Goal: Task Accomplishment & Management: Manage account settings

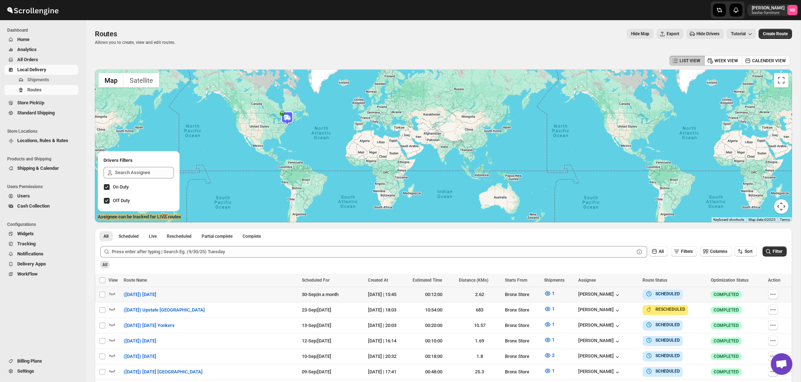
scroll to position [161, 0]
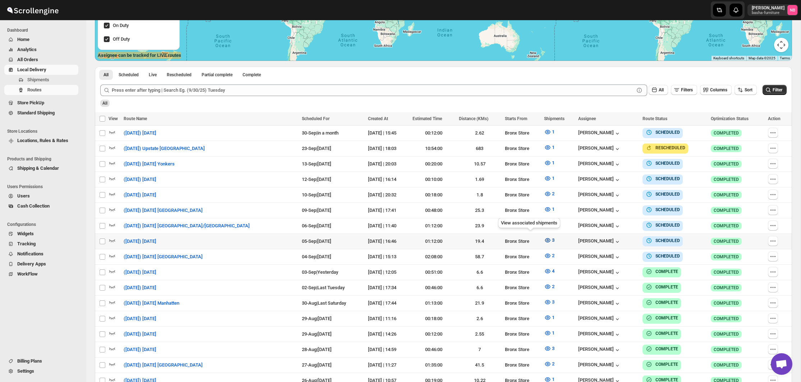
click at [544, 236] on icon "button" at bounding box center [547, 239] width 7 height 7
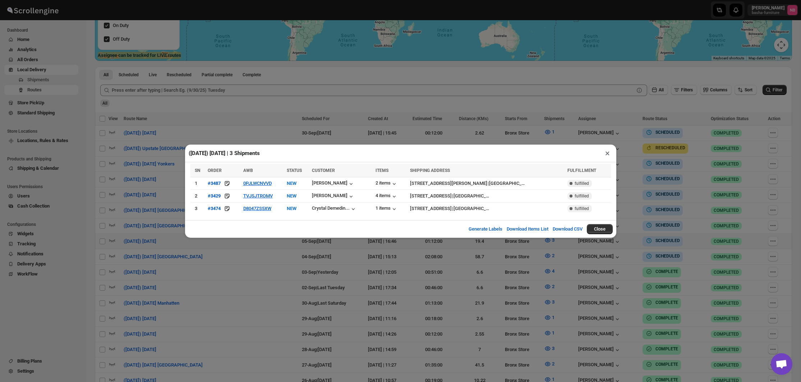
click at [298, 290] on div "([DATE]) [DATE] | 3 Shipments × SN ORDER AWB STATUS CUSTOMER ITEMS SHIPPING ADD…" at bounding box center [400, 191] width 801 height 382
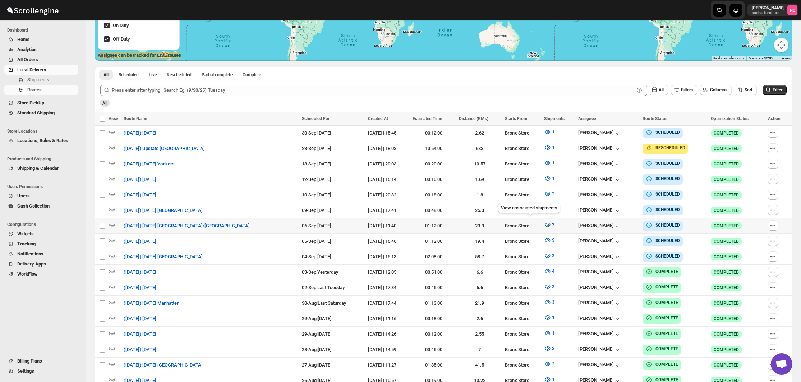
click at [545, 222] on icon "button" at bounding box center [547, 224] width 5 height 4
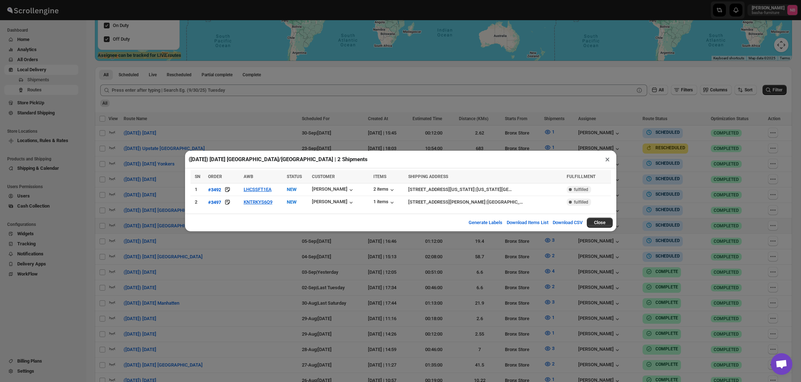
click at [300, 249] on div "([DATE]) [DATE] [GEOGRAPHIC_DATA]/[GEOGRAPHIC_DATA] | 2 Shipments × SN ORDER AW…" at bounding box center [400, 191] width 801 height 382
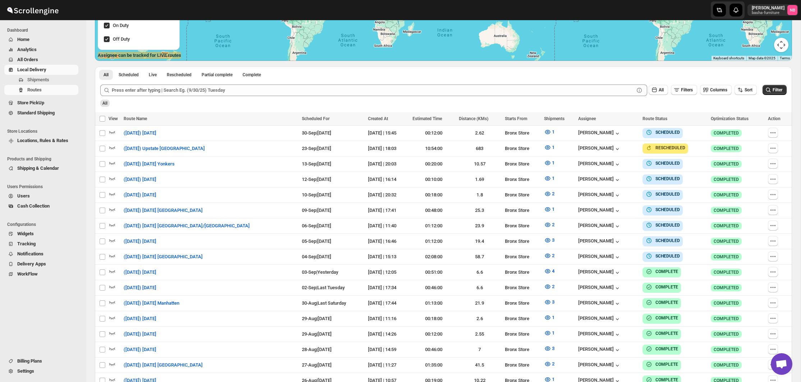
click at [387, 102] on div "All" at bounding box center [443, 100] width 688 height 12
click at [777, 91] on span "Filter" at bounding box center [777, 89] width 10 height 5
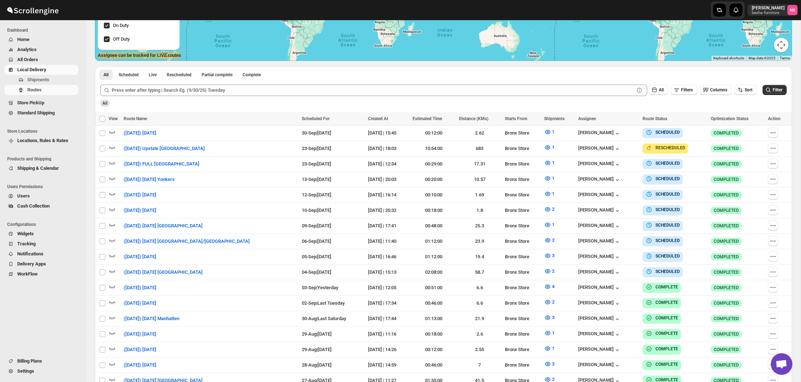
click at [522, 101] on div "All" at bounding box center [443, 100] width 688 height 12
click at [774, 94] on button "Filter" at bounding box center [774, 90] width 24 height 10
click at [567, 1] on div "[PERSON_NAME] [PERSON_NAME]-furniture NB" at bounding box center [644, 10] width 314 height 20
click at [544, 145] on icon "button" at bounding box center [547, 147] width 7 height 7
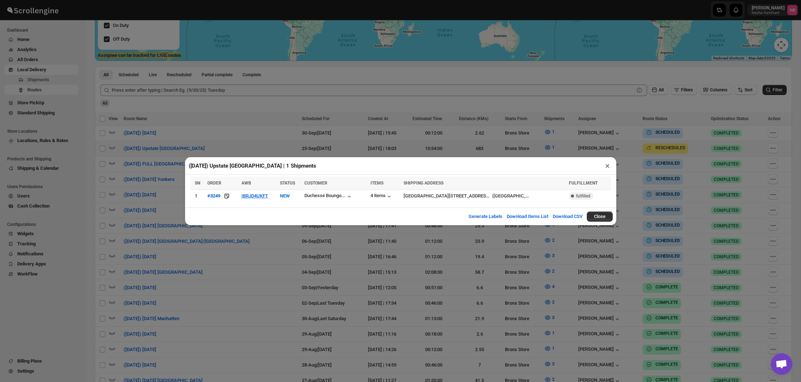
click at [378, 254] on div "([DATE]) Upstate [GEOGRAPHIC_DATA] | 1 Shipments × SN ORDER AWB STATUS CUSTOMER…" at bounding box center [400, 191] width 801 height 382
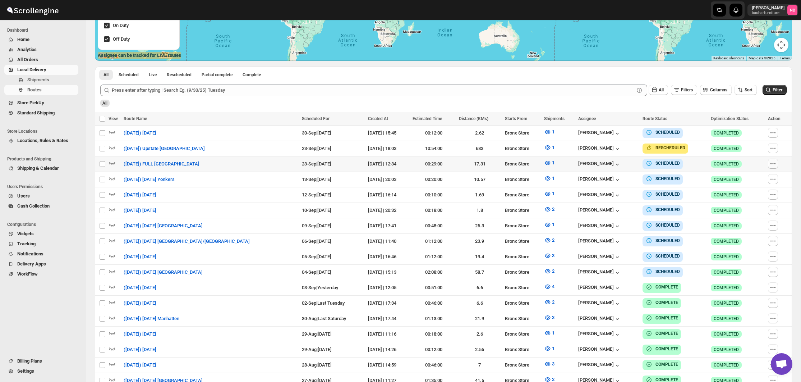
click at [771, 160] on icon "button" at bounding box center [772, 163] width 7 height 7
checkbox input "true"
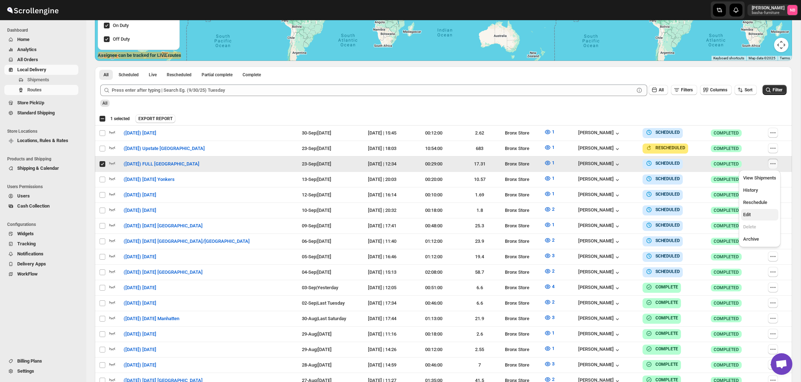
click at [753, 216] on span "Edit" at bounding box center [759, 214] width 33 height 7
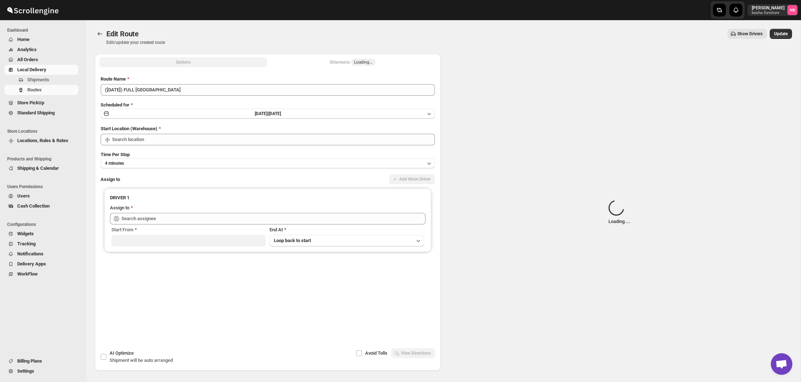
type input "([DATE]) FULL [GEOGRAPHIC_DATA]"
type input "Bronx Store"
type input "[PERSON_NAME] ([EMAIL_ADDRESS][DOMAIN_NAME])"
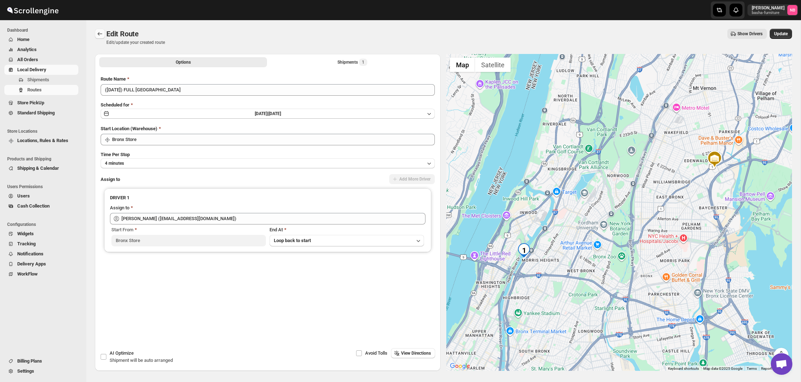
click at [98, 35] on icon "Routes" at bounding box center [99, 33] width 7 height 7
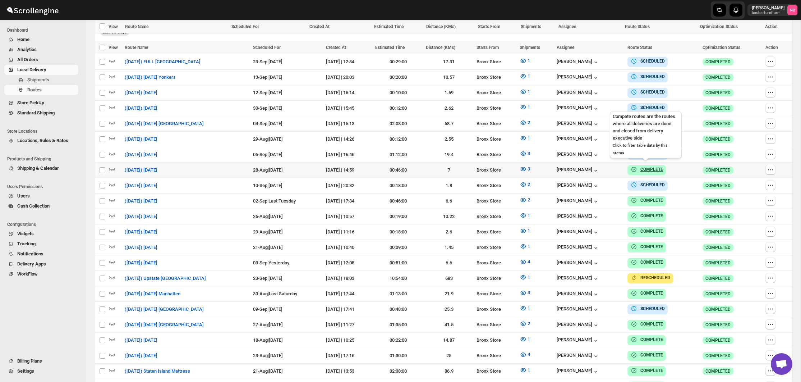
scroll to position [199, 0]
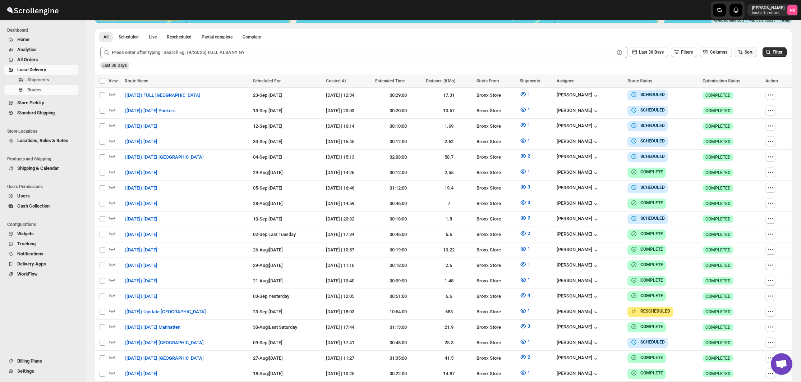
click at [738, 55] on icon "button" at bounding box center [739, 51] width 7 height 7
click at [736, 87] on div "Due Date" at bounding box center [732, 90] width 19 height 7
click at [654, 55] on button "Last 30 Days" at bounding box center [648, 52] width 39 height 10
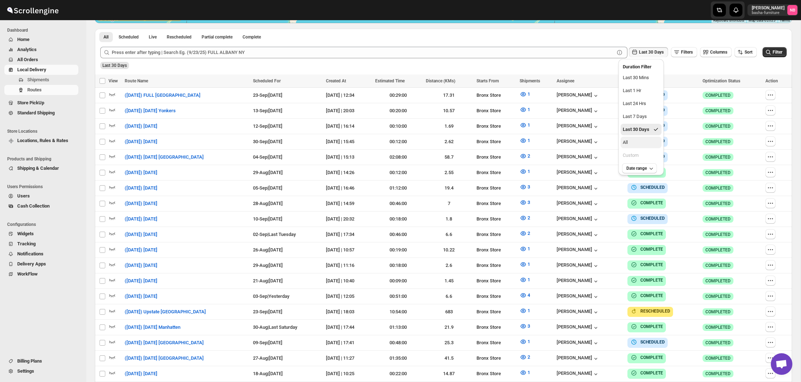
click at [645, 140] on button "All" at bounding box center [640, 142] width 41 height 11
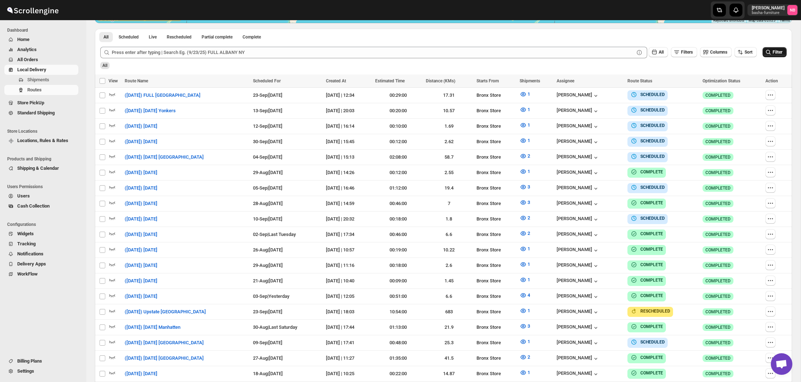
click at [771, 51] on button "Filter" at bounding box center [774, 52] width 24 height 10
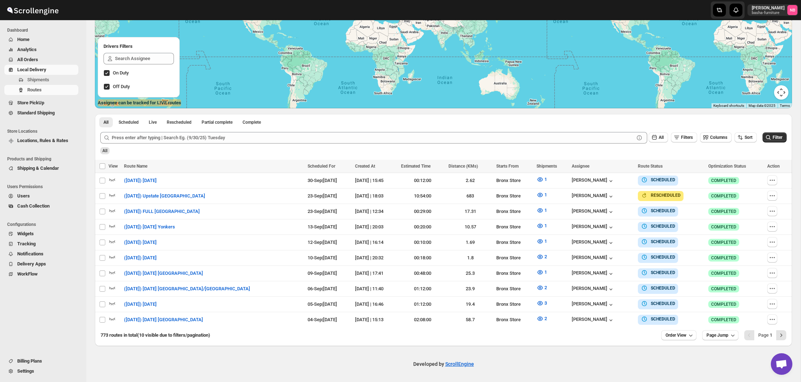
scroll to position [111, 0]
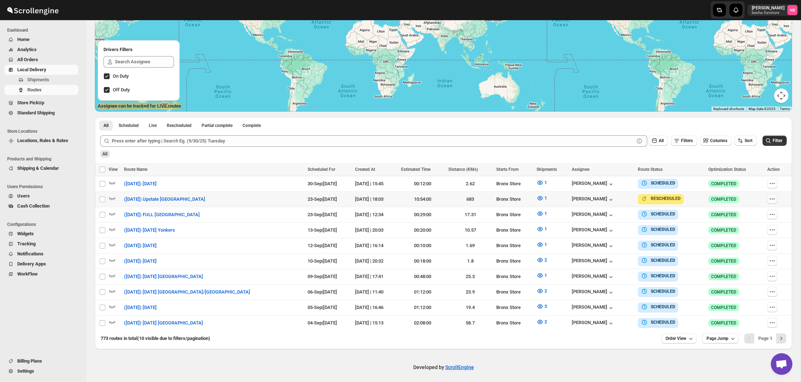
click at [773, 200] on icon "button" at bounding box center [771, 198] width 7 height 7
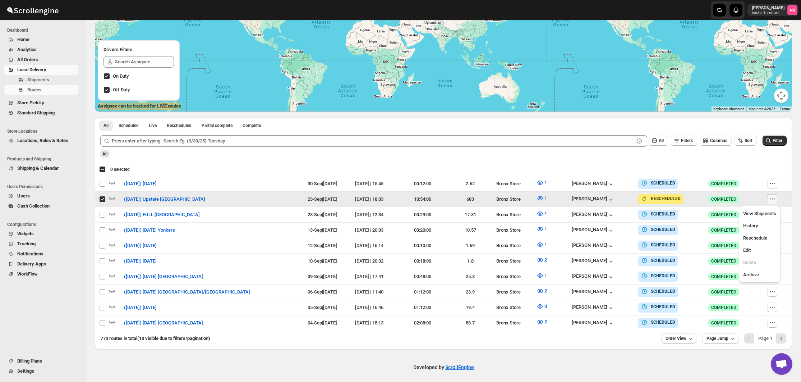
checkbox input "true"
click at [768, 251] on span "Edit" at bounding box center [759, 249] width 33 height 7
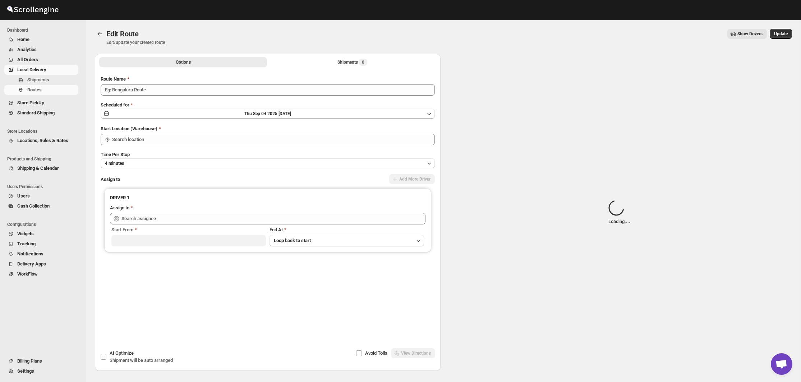
type input "([DATE]) Upstate [GEOGRAPHIC_DATA]"
type input "Bronx Store"
type input "[PERSON_NAME] ([EMAIL_ADDRESS][DOMAIN_NAME])"
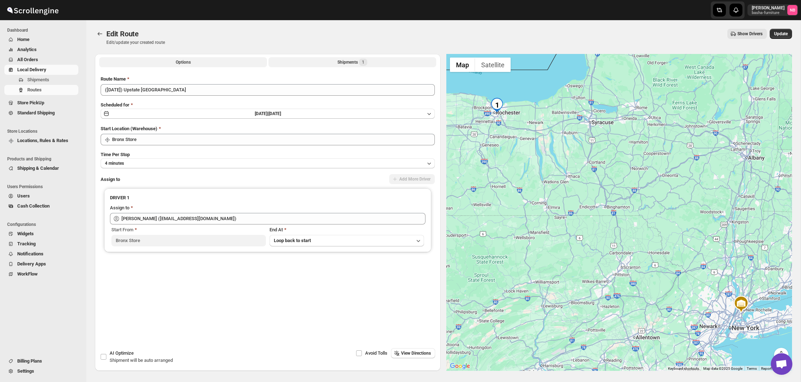
click at [329, 65] on button "Shipments 1" at bounding box center [352, 62] width 168 height 10
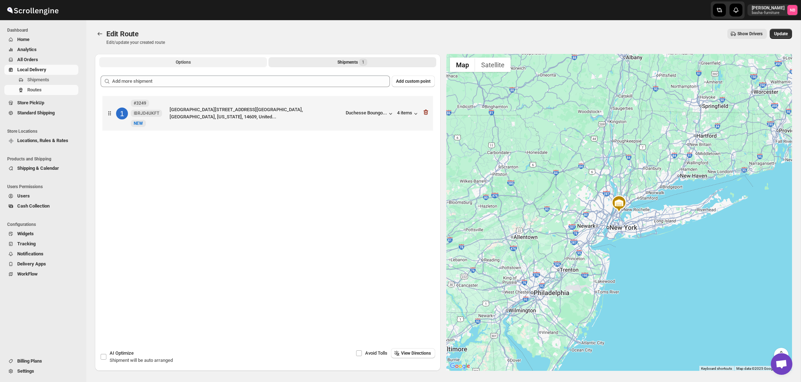
click at [166, 62] on button "Options" at bounding box center [183, 62] width 168 height 10
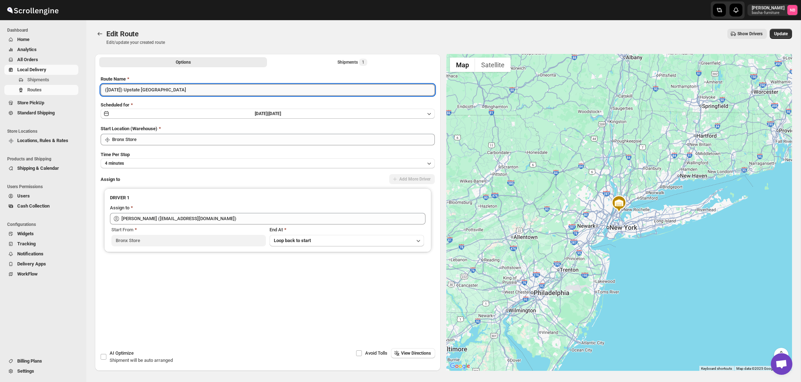
click at [117, 87] on input "([DATE]) Upstate [GEOGRAPHIC_DATA]" at bounding box center [268, 89] width 334 height 11
type input "([DATE]) Upstate [GEOGRAPHIC_DATA]"
click at [268, 115] on span "[DATE] |" at bounding box center [262, 113] width 14 height 5
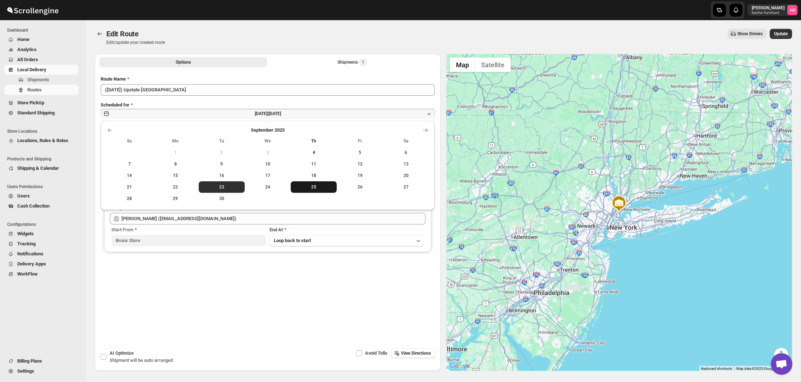
click at [323, 184] on span "25" at bounding box center [314, 187] width 40 height 6
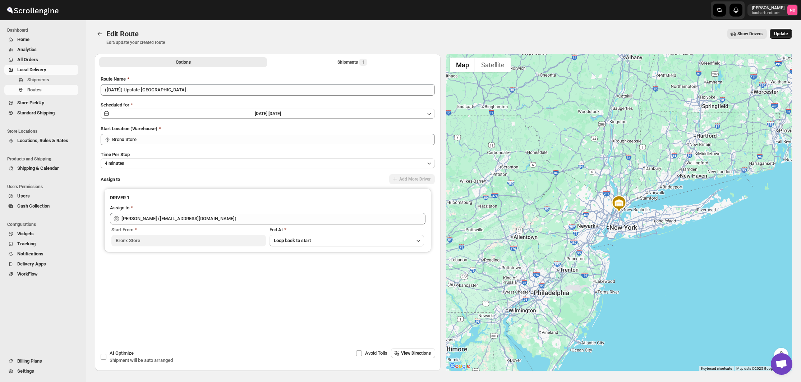
click at [790, 34] on button "Update" at bounding box center [781, 34] width 22 height 10
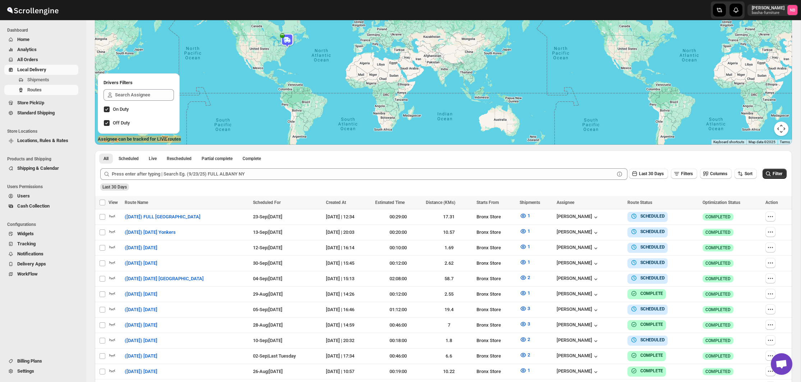
scroll to position [190, 0]
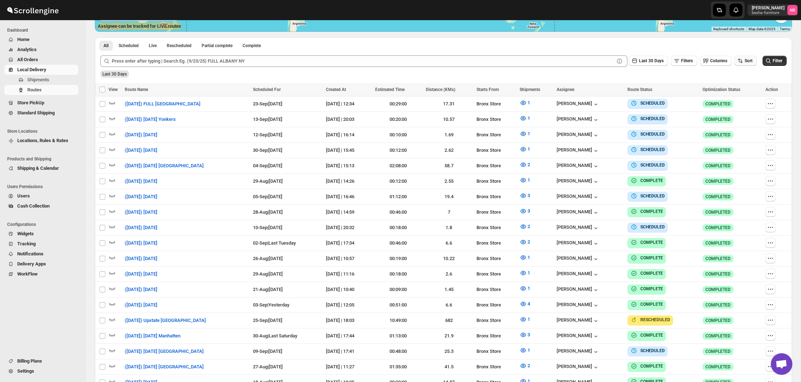
click at [738, 63] on icon "button" at bounding box center [739, 60] width 7 height 7
click at [740, 100] on div "Due Date" at bounding box center [732, 99] width 19 height 7
click at [650, 63] on span "Last 30 Days" at bounding box center [651, 60] width 25 height 5
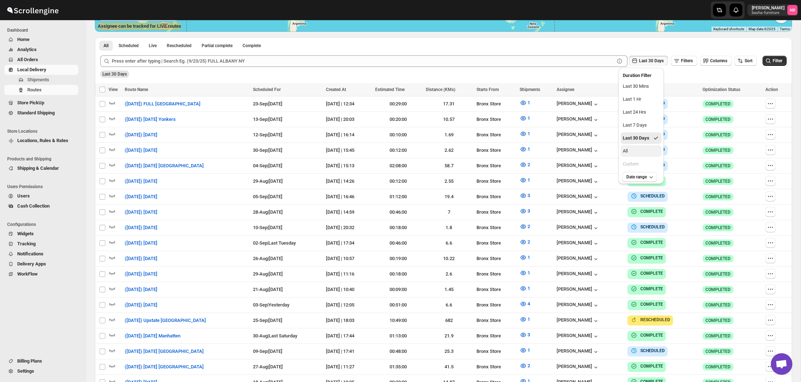
click at [648, 149] on button "All" at bounding box center [640, 150] width 41 height 11
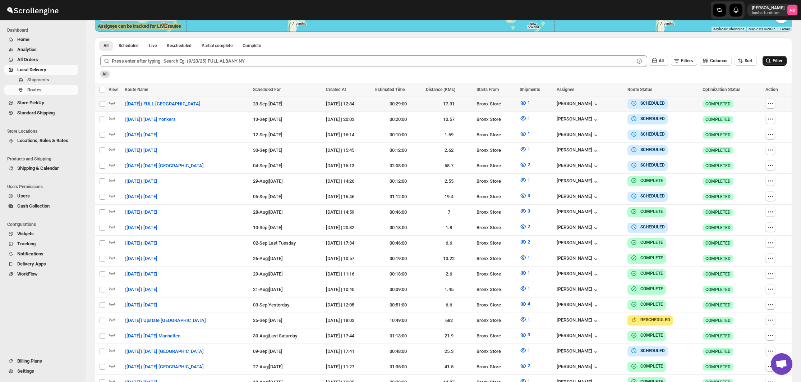
click at [768, 63] on icon "submit" at bounding box center [767, 60] width 7 height 7
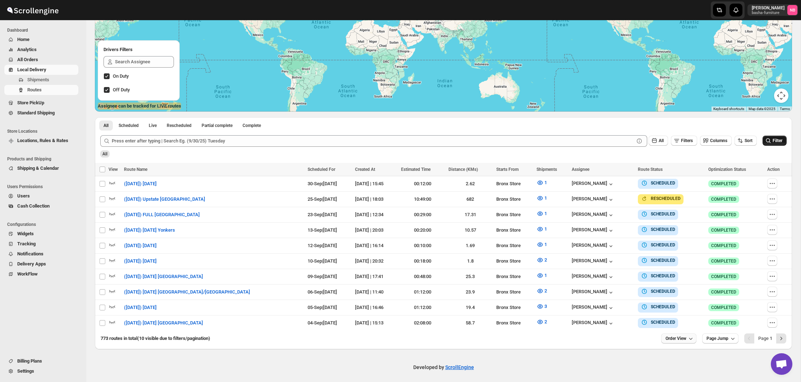
click at [688, 334] on icon "button" at bounding box center [690, 337] width 7 height 7
click at [676, 282] on div "25 orders" at bounding box center [666, 284] width 19 height 7
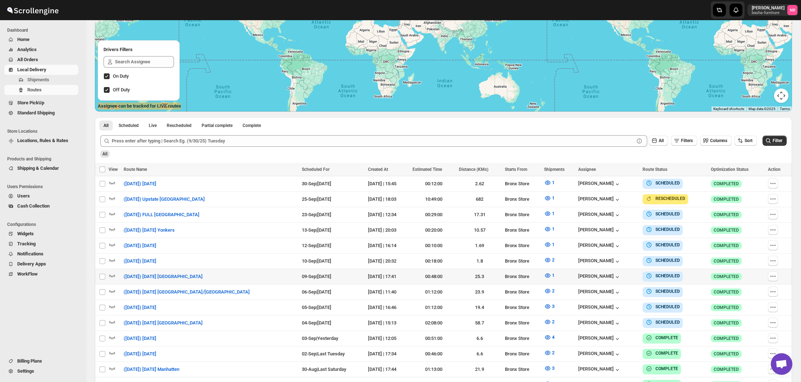
scroll to position [213, 0]
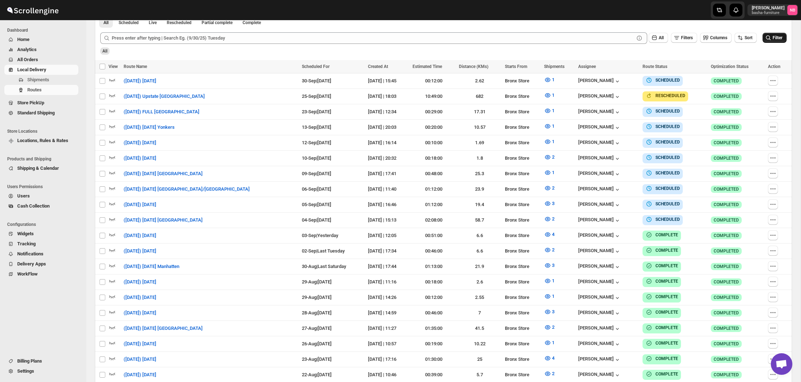
click at [766, 36] on icon "submit" at bounding box center [767, 37] width 7 height 7
click at [768, 42] on button "Filter" at bounding box center [774, 38] width 24 height 10
click at [769, 43] on div "Filter" at bounding box center [774, 38] width 24 height 11
click at [775, 36] on span "Filter" at bounding box center [777, 37] width 10 height 5
